Goal: Find specific page/section: Find specific page/section

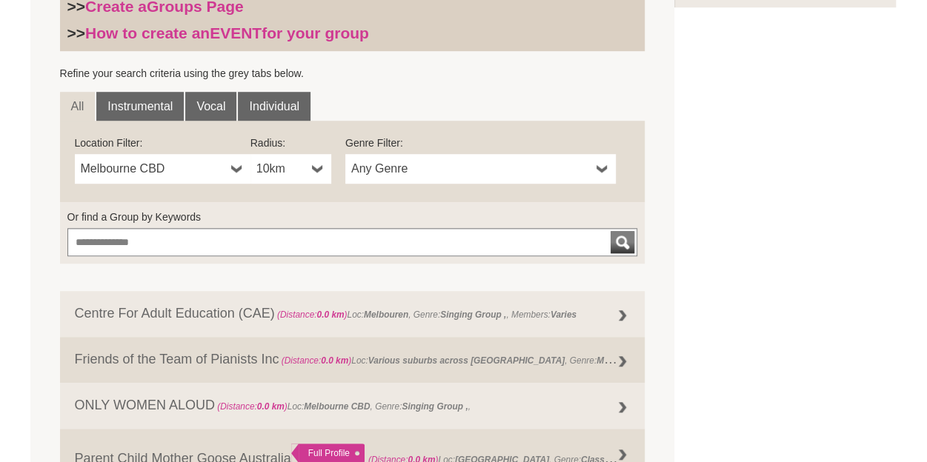
scroll to position [476, 0]
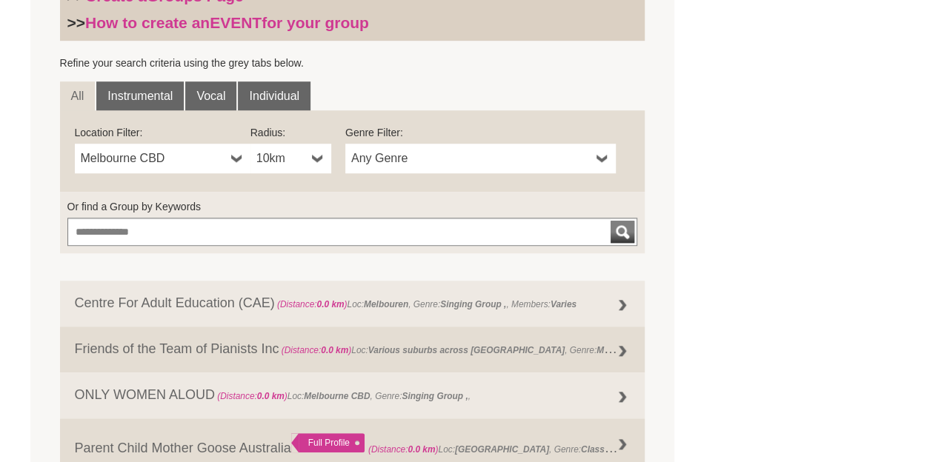
click at [228, 158] on link "Melbourne CBD" at bounding box center [163, 159] width 176 height 30
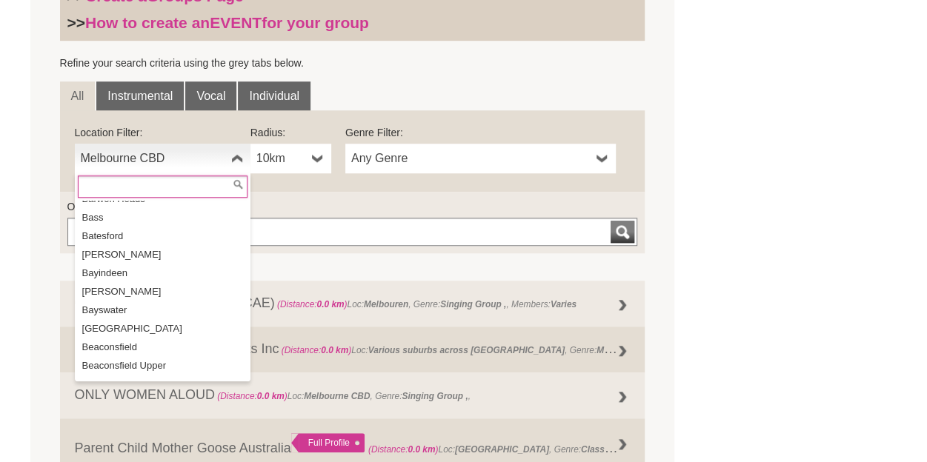
scroll to position [1839, 0]
click at [138, 318] on li "[GEOGRAPHIC_DATA]" at bounding box center [164, 327] width 173 height 19
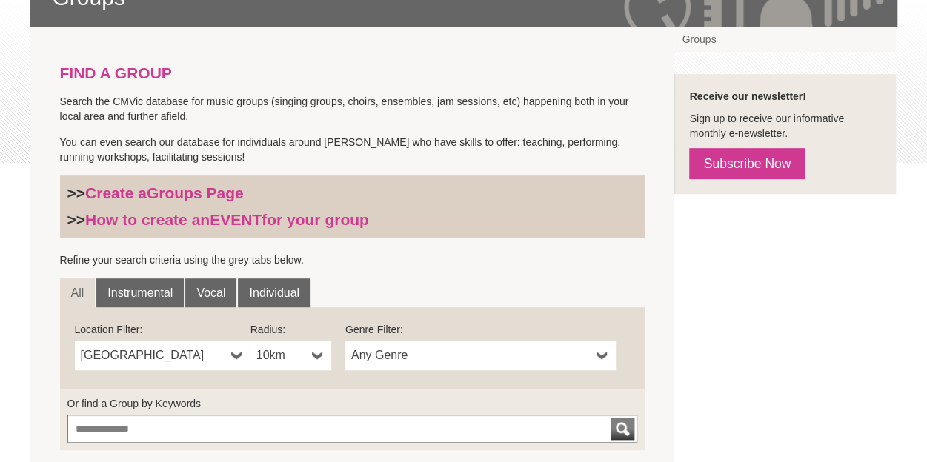
scroll to position [279, 0]
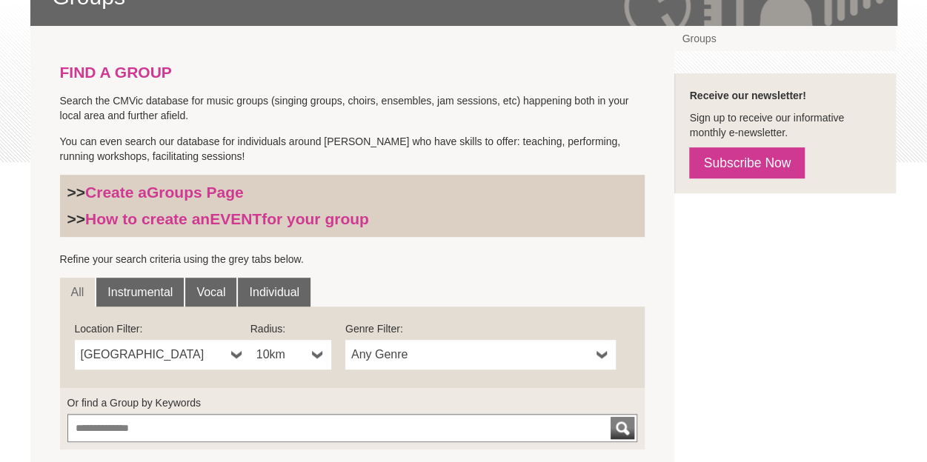
click at [319, 359] on b at bounding box center [318, 355] width 12 height 30
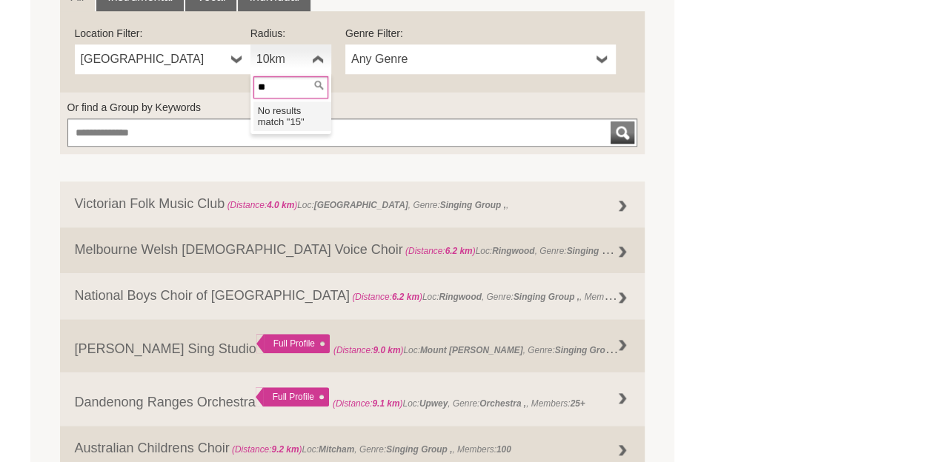
scroll to position [576, 0]
type input "**"
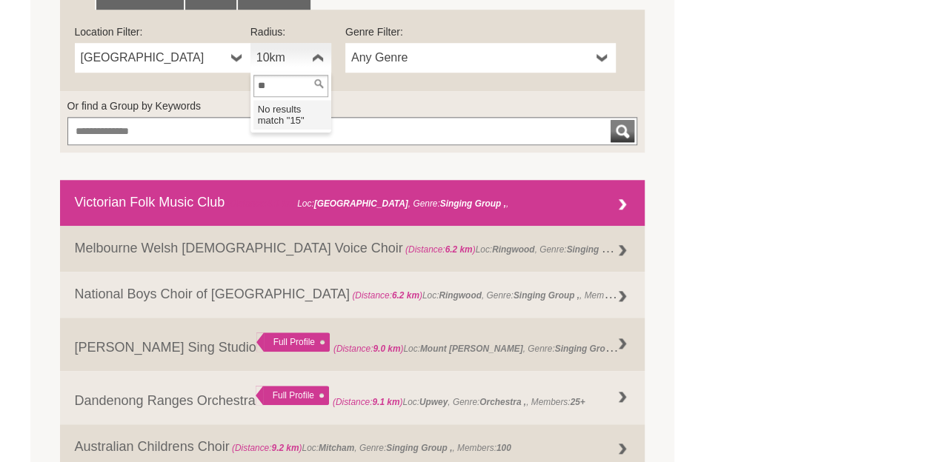
click at [467, 211] on link "Victorian Folk Music Club (Distance: 4.0 km ) Loc: [GEOGRAPHIC_DATA] , Genre: S…" at bounding box center [352, 203] width 585 height 46
